Goal: Complete application form

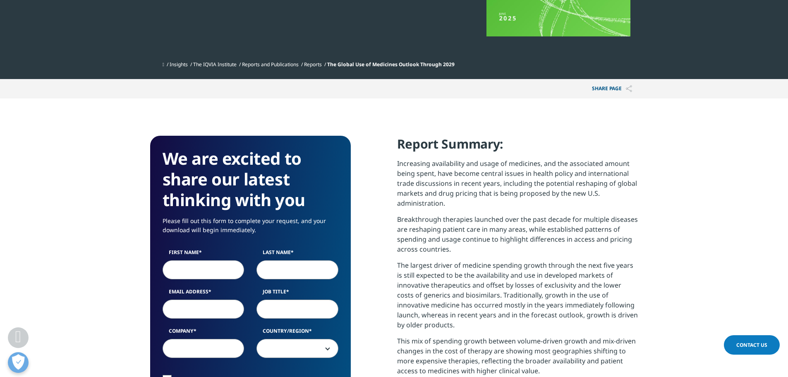
scroll to position [331, 0]
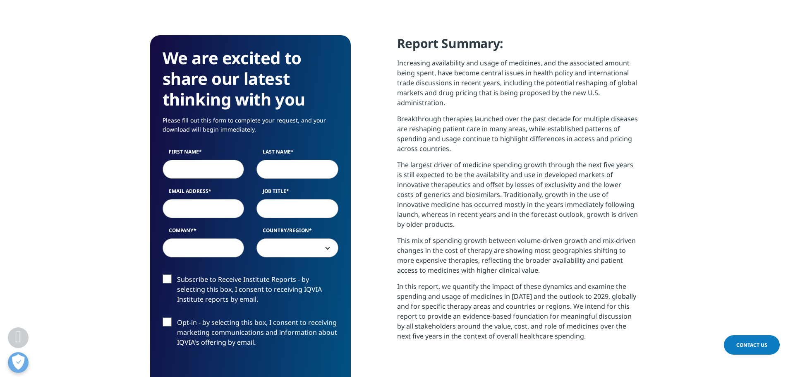
click at [187, 168] on input "First Name" at bounding box center [204, 169] width 82 height 19
type input "[PERSON_NAME]"
type input "[EMAIL_ADDRESS][DOMAIN_NAME]"
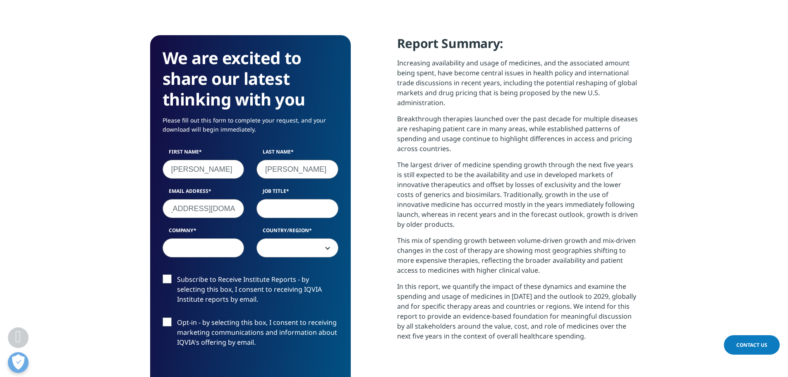
click at [280, 209] on input "Job Title" at bounding box center [298, 208] width 82 height 19
type input "Marketing"
click at [221, 244] on input "Company" at bounding box center [204, 247] width 82 height 19
type input "Megalabs"
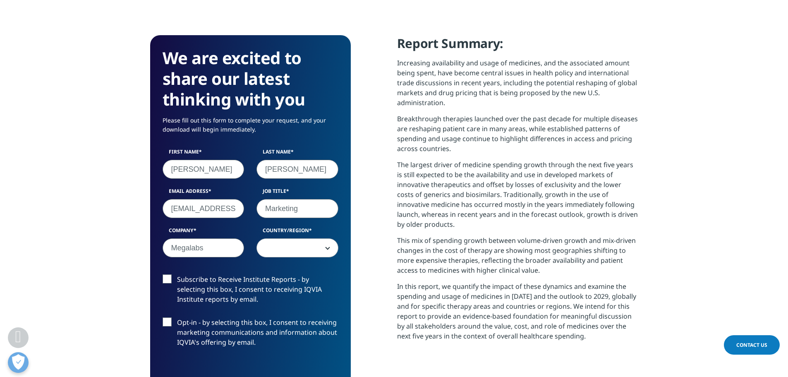
click at [320, 245] on span at bounding box center [297, 248] width 81 height 19
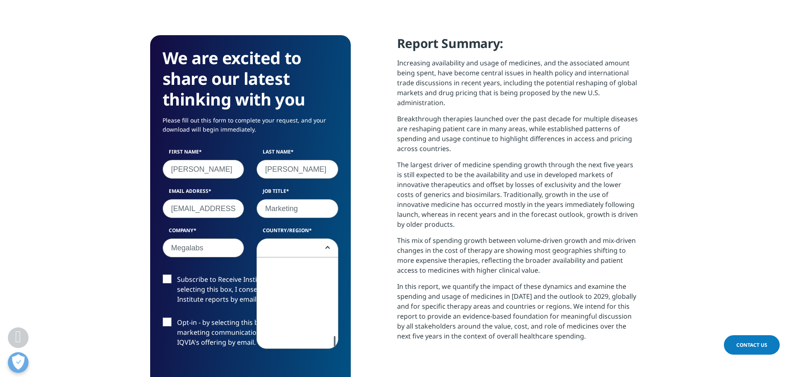
click at [335, 346] on div at bounding box center [335, 342] width 2 height 12
select select "[GEOGRAPHIC_DATA]"
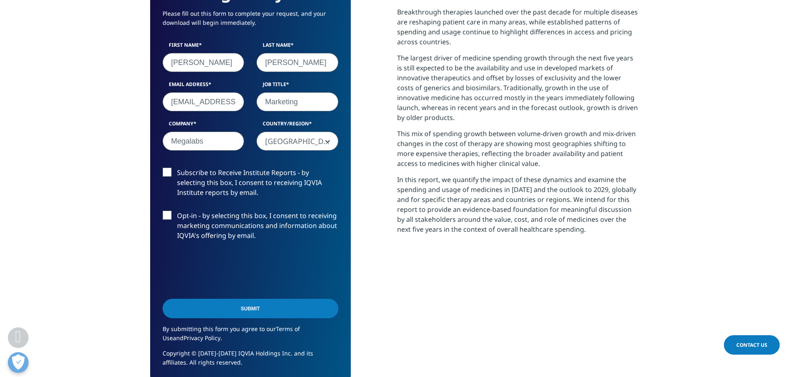
scroll to position [455, 0]
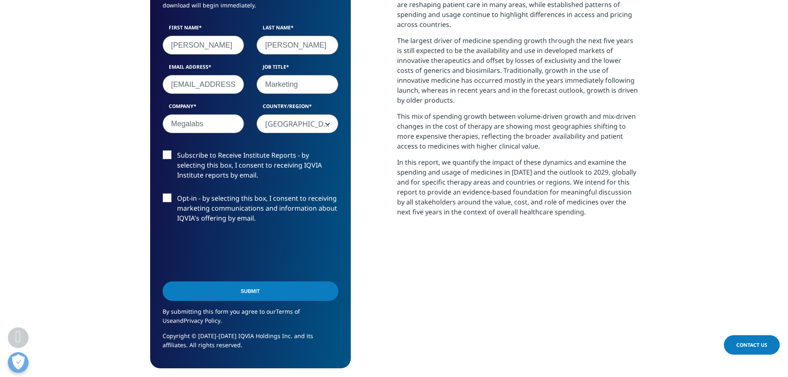
click at [240, 293] on input "Submit" at bounding box center [251, 290] width 176 height 19
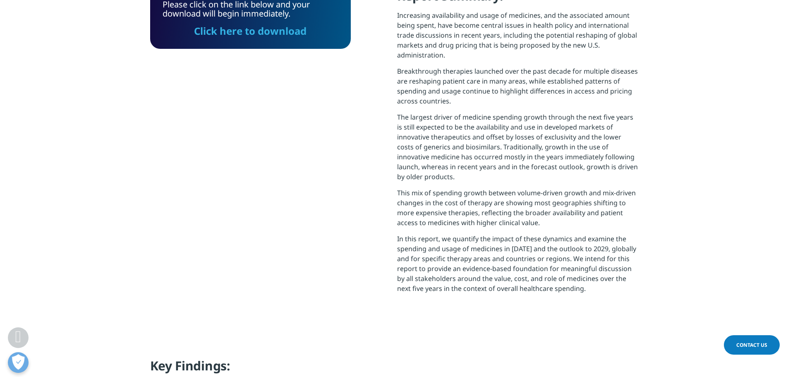
scroll to position [213, 0]
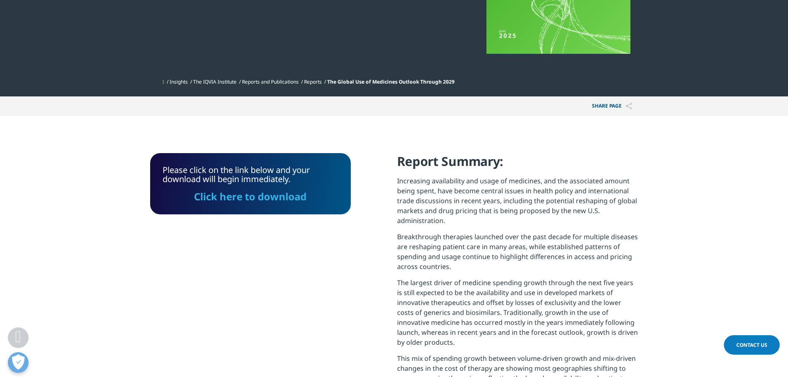
click at [247, 198] on link "Click here to download" at bounding box center [250, 197] width 113 height 14
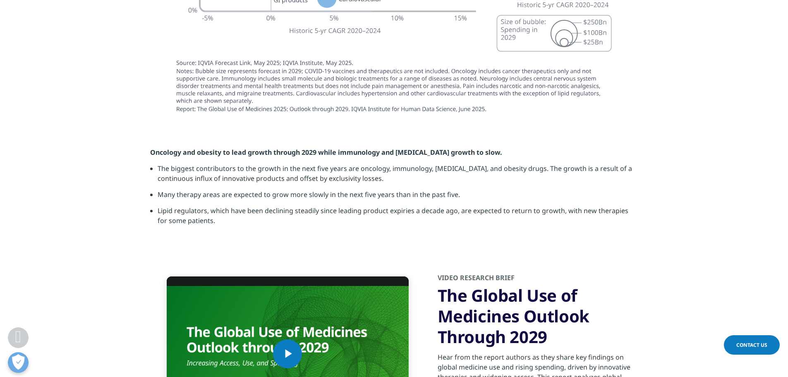
scroll to position [2525, 0]
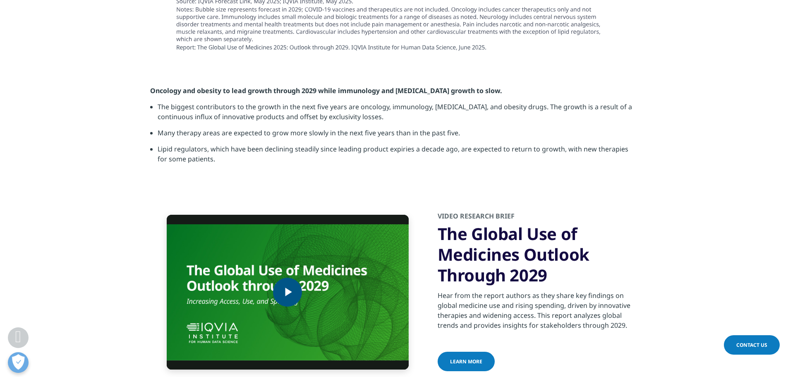
click at [288, 292] on span "Video Player" at bounding box center [288, 292] width 0 height 0
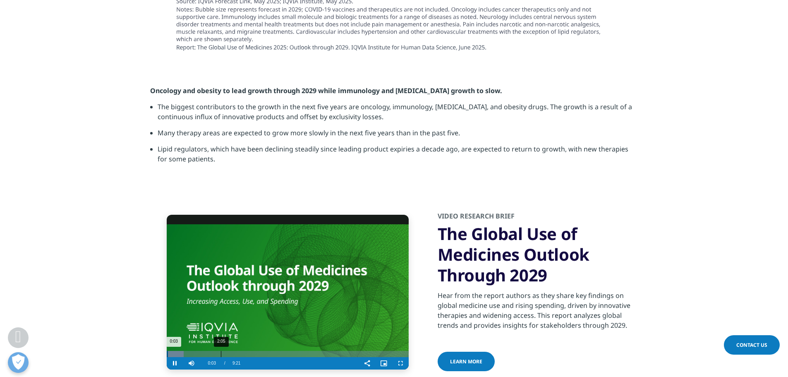
click at [221, 351] on div "2:05" at bounding box center [221, 354] width 0 height 6
click at [251, 351] on div "3:15" at bounding box center [251, 354] width 0 height 6
click at [275, 351] on div "4:11" at bounding box center [275, 354] width 0 height 6
click at [303, 351] on div "5:14" at bounding box center [303, 354] width 0 height 6
click at [339, 351] on div "6:38" at bounding box center [339, 354] width 0 height 6
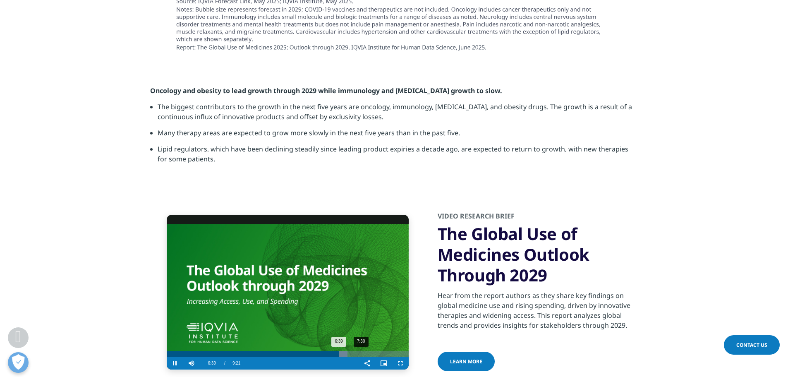
click at [362, 351] on div "Loaded : 74.81% 7:30 6:39" at bounding box center [288, 354] width 242 height 6
click at [385, 351] on div "8:26" at bounding box center [385, 354] width 0 height 6
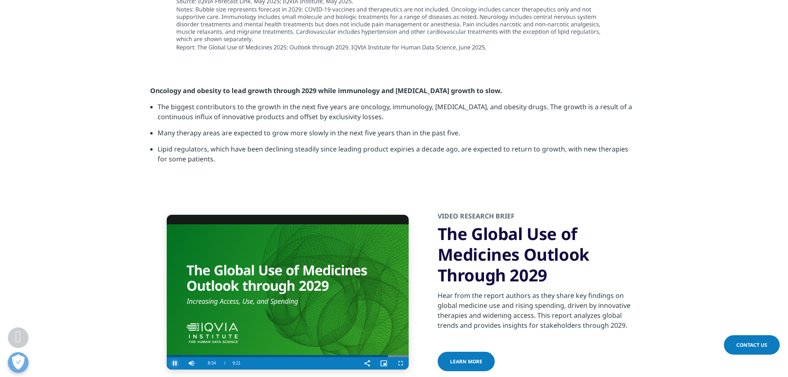
click at [174, 363] on span "Video Player" at bounding box center [175, 363] width 17 height 0
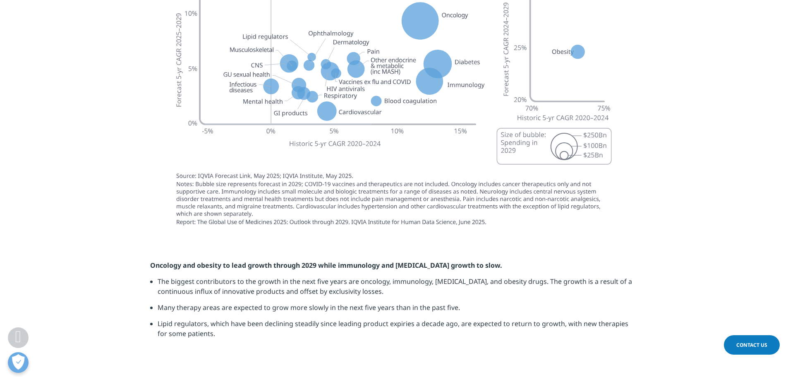
scroll to position [2235, 0]
